Goal: Navigation & Orientation: Find specific page/section

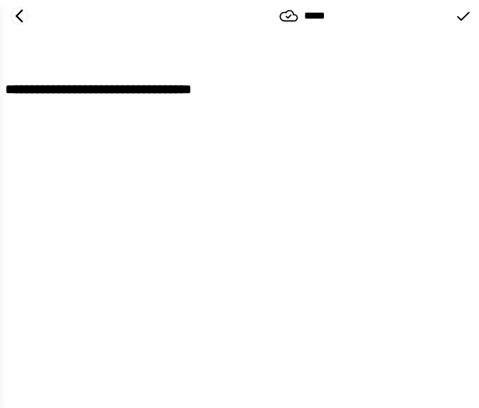
click at [20, 15] on icon at bounding box center [19, 16] width 16 height 16
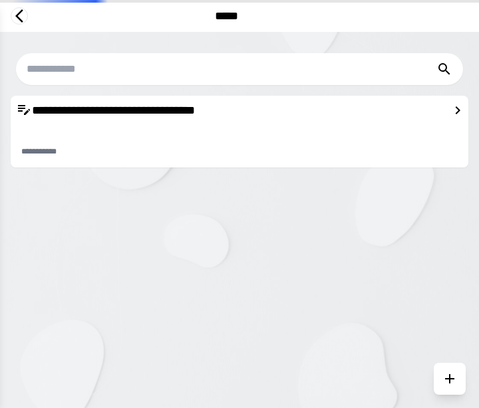
click at [20, 15] on icon at bounding box center [19, 16] width 16 height 16
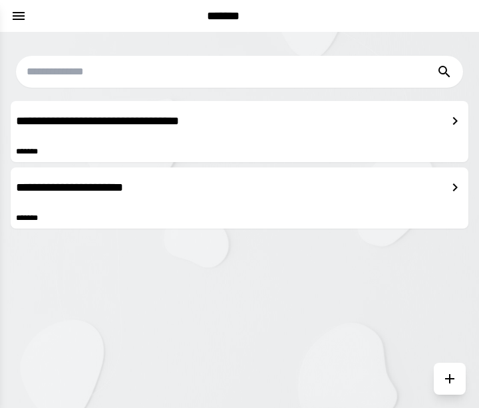
click at [452, 190] on icon at bounding box center [455, 188] width 16 height 16
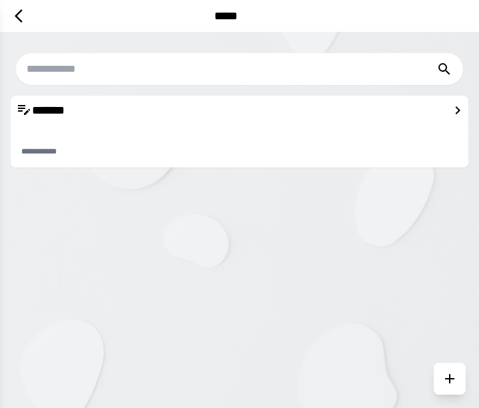
click at [455, 108] on icon at bounding box center [458, 110] width 16 height 16
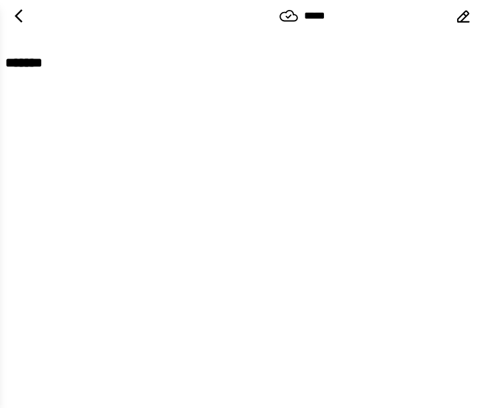
click at [460, 19] on icon at bounding box center [463, 16] width 17 height 17
